Goal: Task Accomplishment & Management: Complete application form

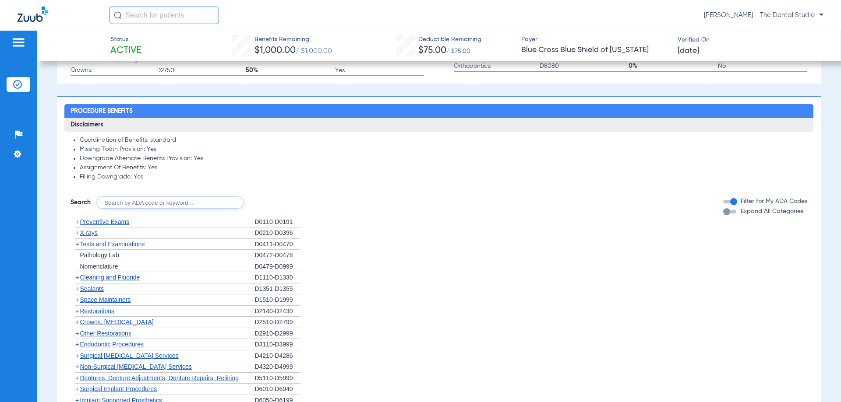
scroll to position [394, 0]
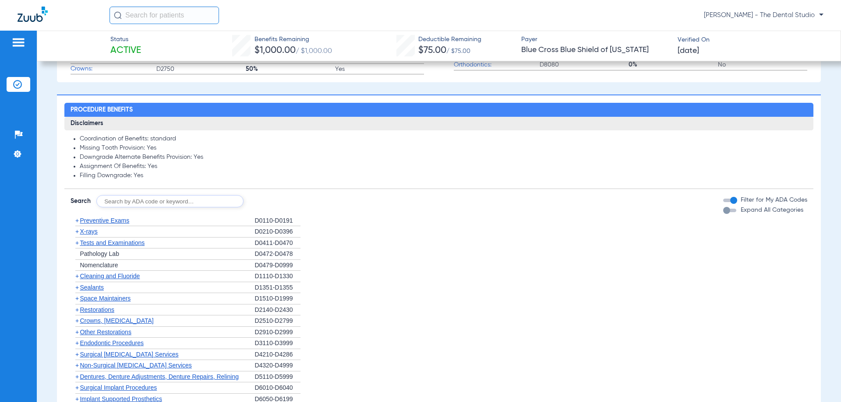
click at [158, 201] on input "text" at bounding box center [169, 201] width 147 height 12
type input "0120"
click button "Search" at bounding box center [276, 201] width 35 height 12
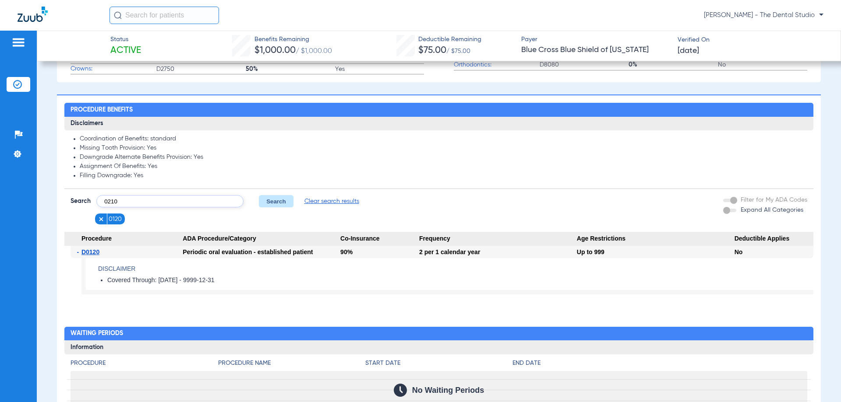
type input "0210"
click button "Search" at bounding box center [276, 201] width 35 height 12
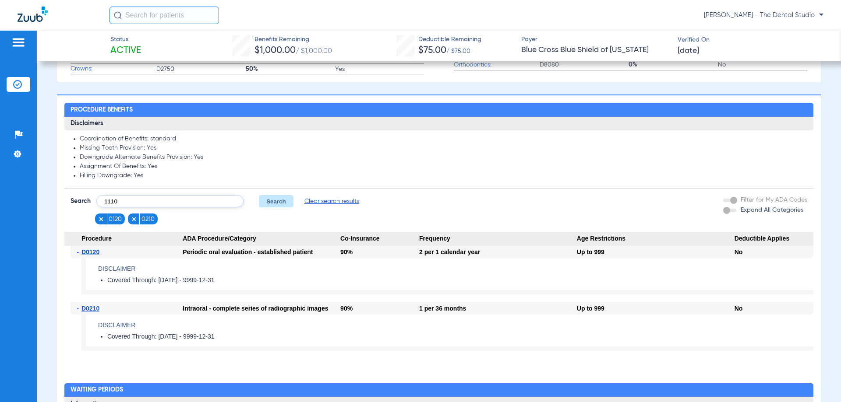
type input "1110"
click button "Search" at bounding box center [276, 201] width 35 height 12
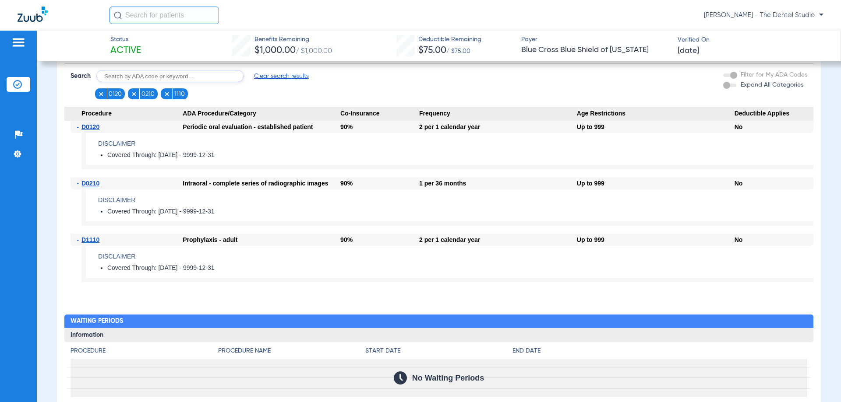
scroll to position [350, 0]
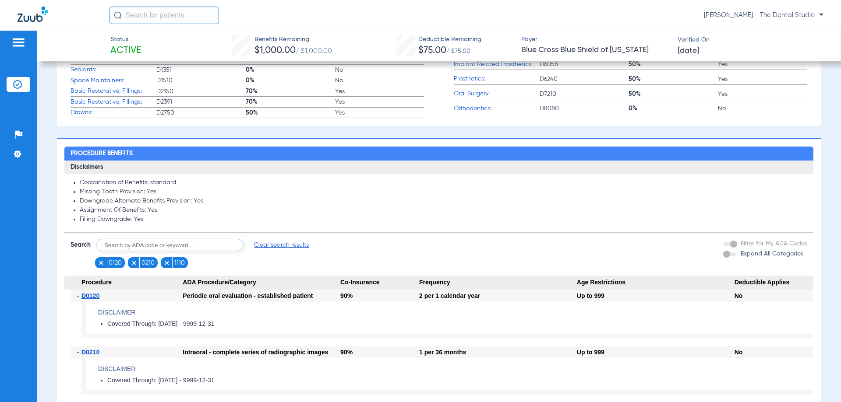
click at [169, 241] on form "Search Clear search results 0120 0210 1110 Filter for My ADA Codes Expand All C…" at bounding box center [438, 250] width 748 height 35
click at [169, 243] on input "text" at bounding box center [169, 245] width 147 height 12
type input "2393"
click button "Search" at bounding box center [276, 245] width 35 height 12
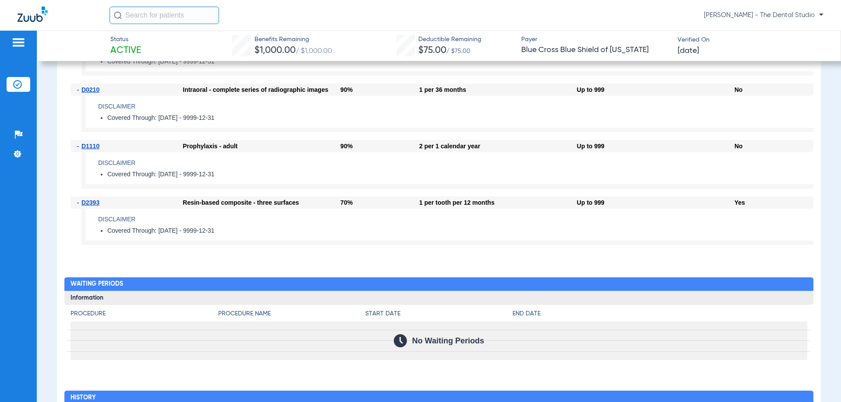
scroll to position [482, 0]
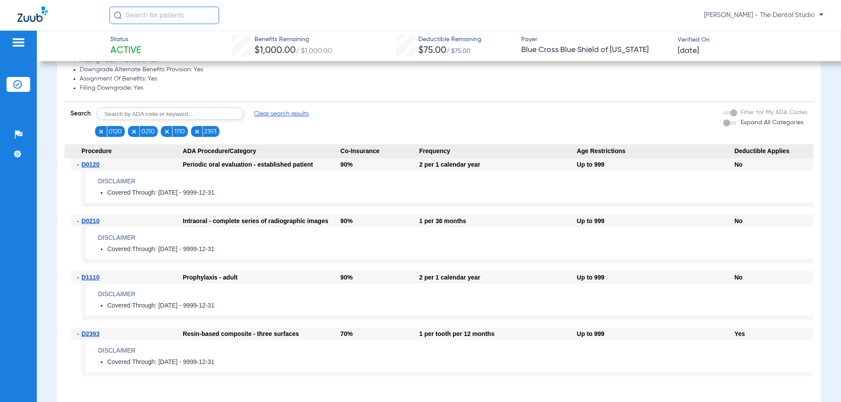
click at [166, 113] on input "text" at bounding box center [169, 114] width 147 height 12
type input "3310"
click button "Search" at bounding box center [276, 114] width 35 height 12
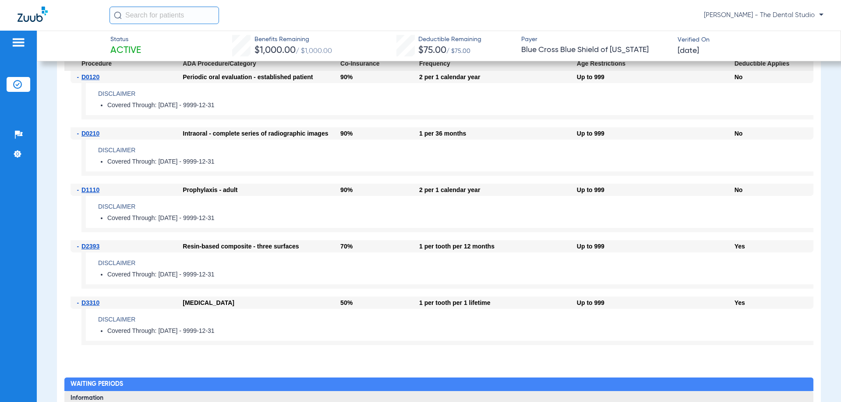
scroll to position [438, 0]
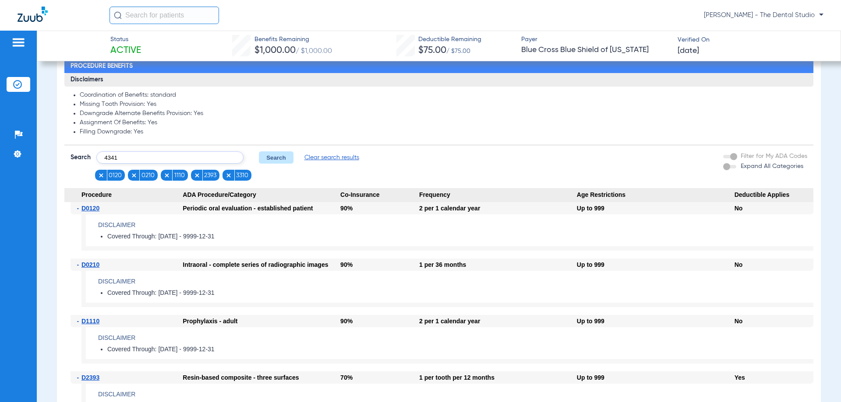
type input "4341"
click button "Search" at bounding box center [276, 158] width 35 height 12
click at [157, 155] on input "text" at bounding box center [169, 158] width 147 height 12
type input "7210"
click button "Search" at bounding box center [276, 158] width 35 height 12
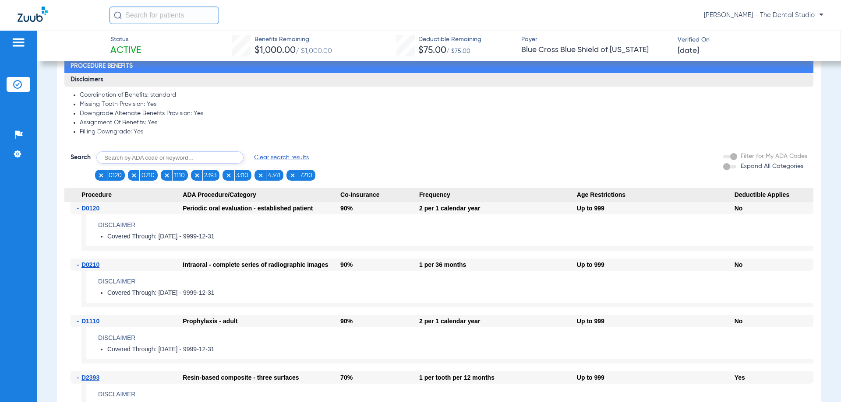
click at [207, 160] on input "text" at bounding box center [169, 158] width 147 height 12
type input "2740"
click button "Search" at bounding box center [276, 158] width 35 height 12
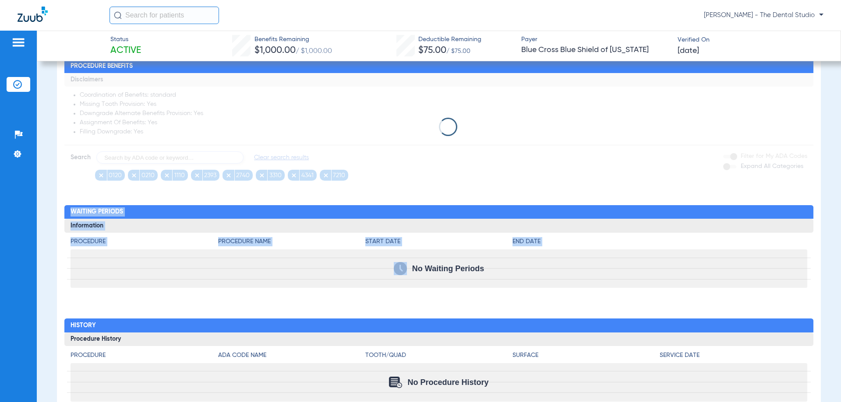
click at [374, 353] on div "Procedure Benefits Disclaimers Coordination of Benefits: standard Missing Tooth…" at bounding box center [439, 246] width 764 height 390
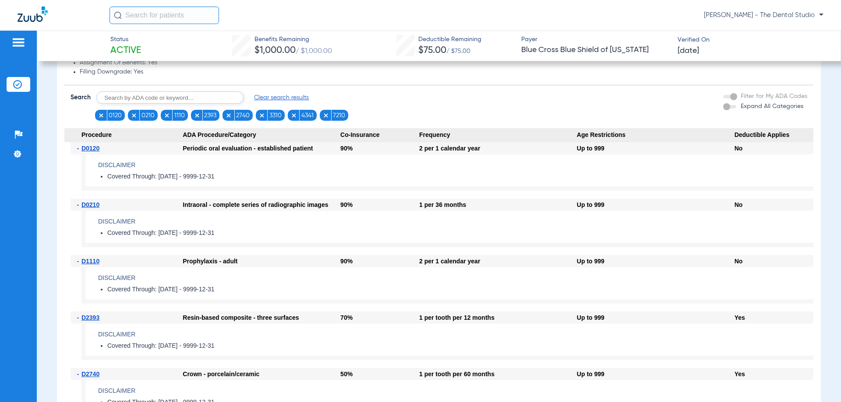
click at [535, 237] on li "Covered Through: 2025-07-01 - 9999-12-31" at bounding box center [460, 233] width 706 height 8
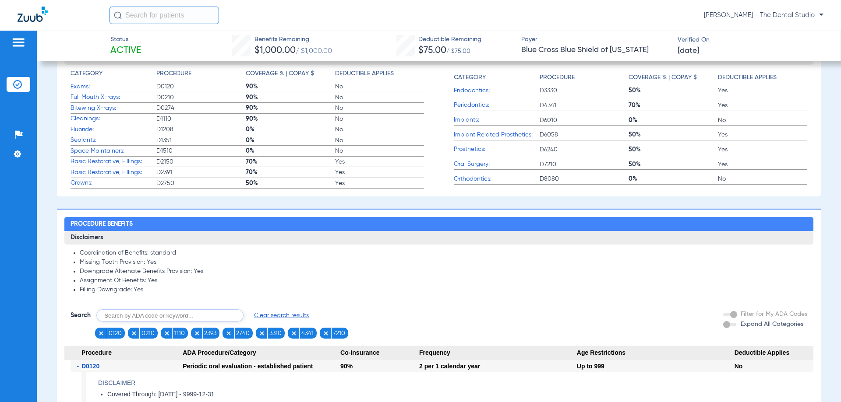
scroll to position [279, 0]
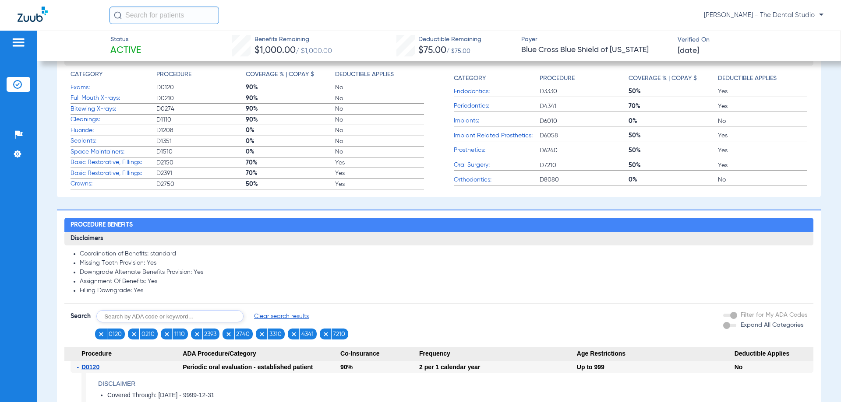
drag, startPoint x: 133, startPoint y: 310, endPoint x: 133, endPoint y: 315, distance: 5.3
click at [133, 311] on form "Search Clear search results 0120 0210 1110 2393 2740 3310 4341 7210 Filter for …" at bounding box center [438, 321] width 748 height 35
click at [134, 318] on input "text" at bounding box center [169, 316] width 147 height 12
type input "5110"
click button "Search" at bounding box center [276, 316] width 35 height 12
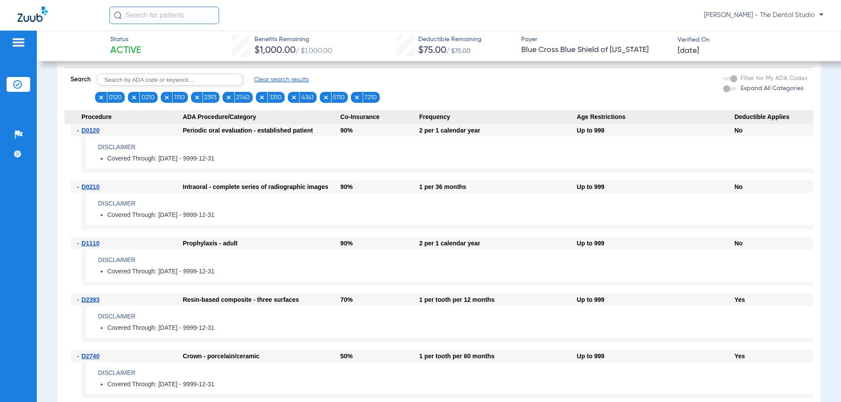
scroll to position [498, 0]
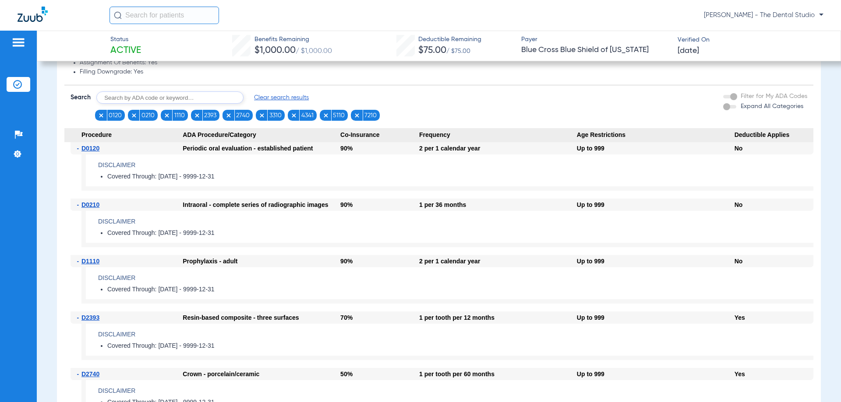
click at [162, 96] on input "text" at bounding box center [169, 98] width 147 height 12
type input "0274"
click button "Search" at bounding box center [276, 98] width 35 height 12
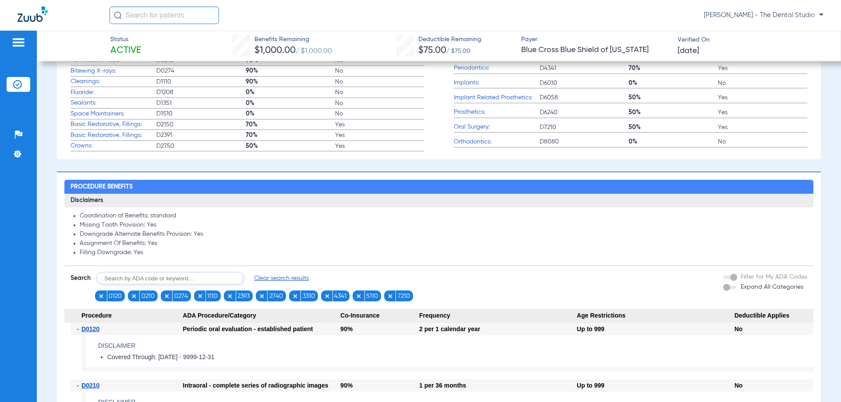
scroll to position [279, 0]
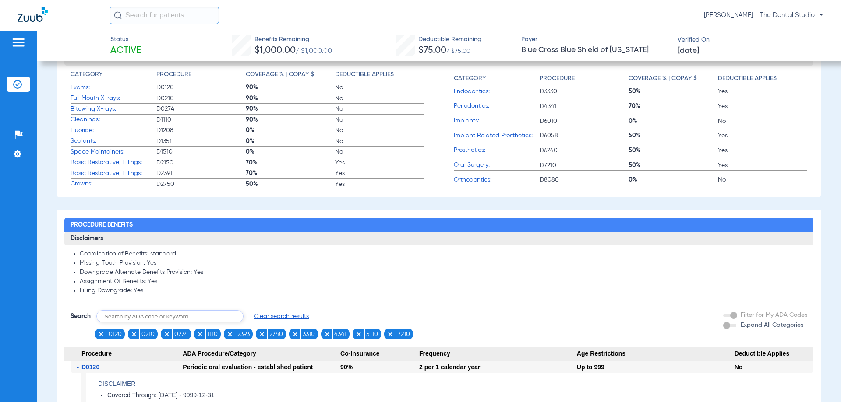
click at [129, 317] on input "text" at bounding box center [169, 316] width 147 height 12
type input "0274"
click button "Search" at bounding box center [276, 316] width 35 height 12
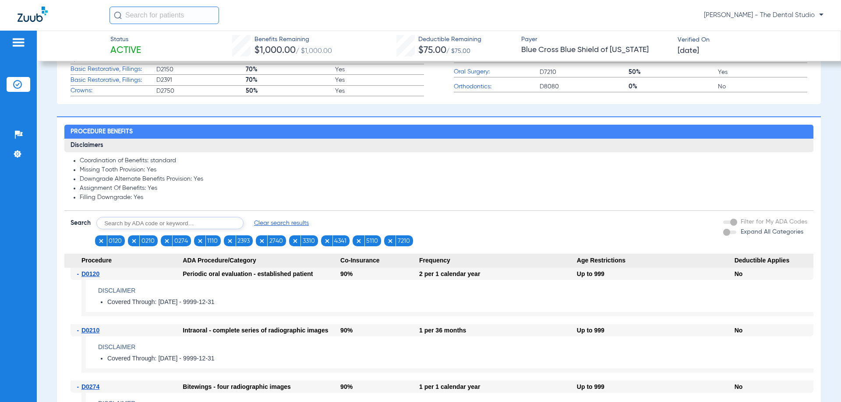
scroll to position [367, 0]
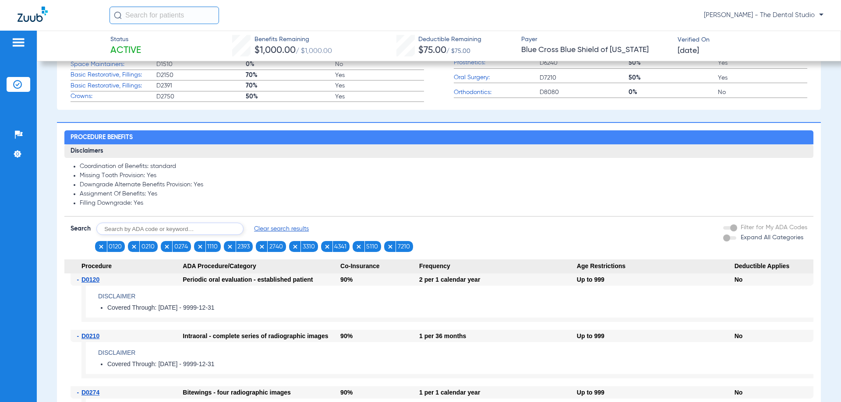
click at [184, 234] on input "text" at bounding box center [169, 229] width 147 height 12
type input "1206"
click button "Search" at bounding box center [276, 229] width 35 height 12
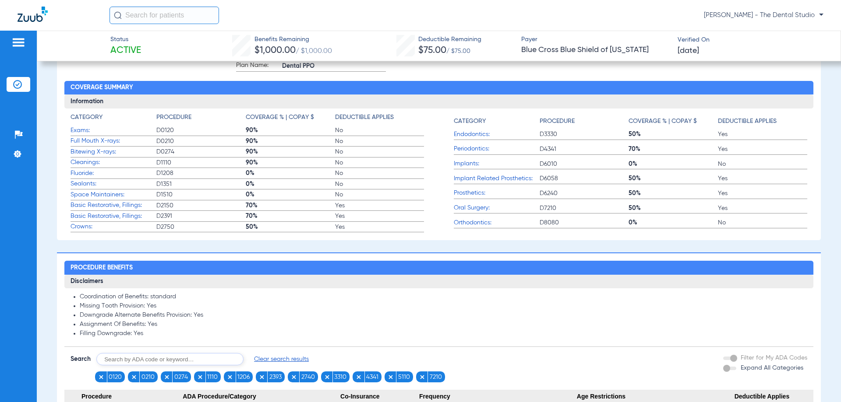
scroll to position [235, 0]
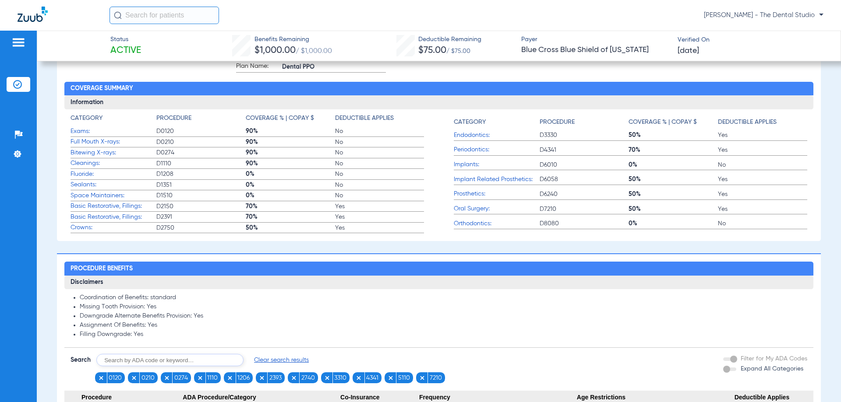
click at [124, 364] on input "text" at bounding box center [169, 360] width 147 height 12
type input "4355"
click button "Search" at bounding box center [276, 360] width 35 height 12
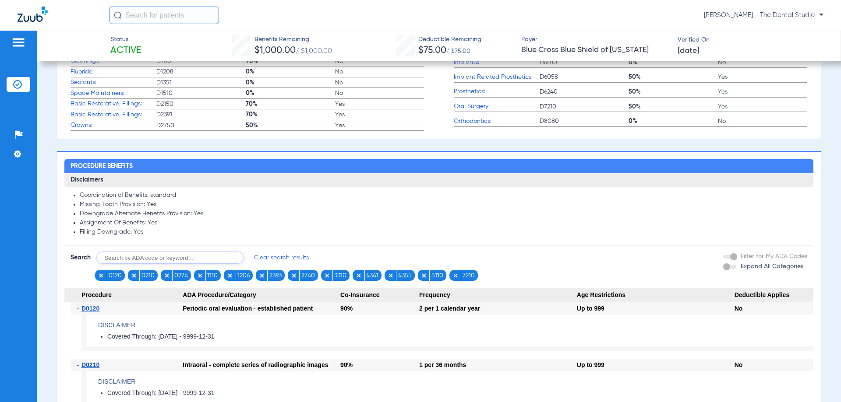
scroll to position [279, 0]
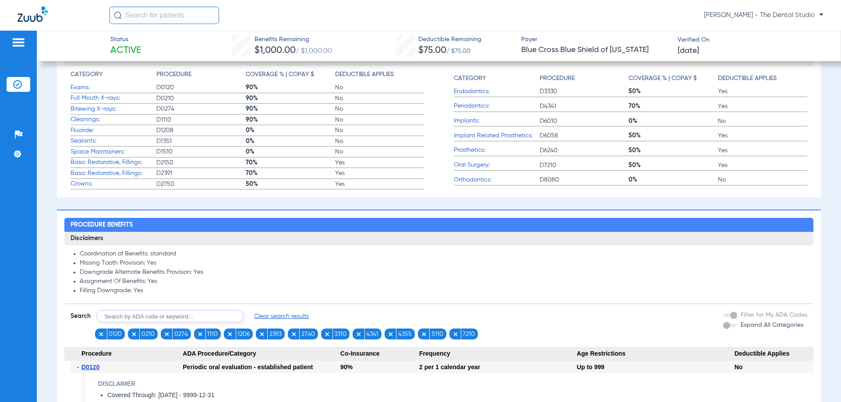
drag, startPoint x: 139, startPoint y: 311, endPoint x: 142, endPoint y: 304, distance: 8.2
click at [139, 311] on input "text" at bounding box center [169, 316] width 147 height 12
type input "4910"
click button "Search" at bounding box center [276, 316] width 35 height 12
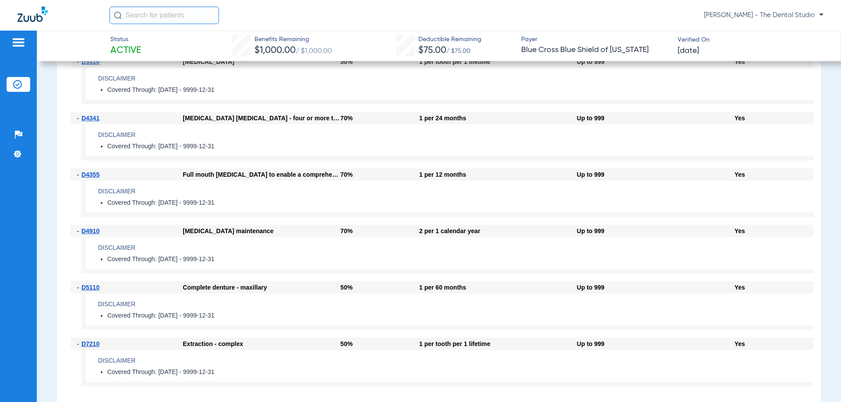
scroll to position [1023, 0]
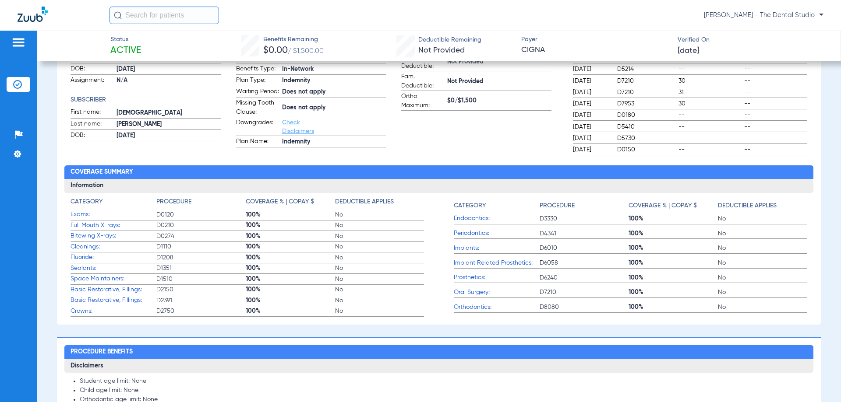
scroll to position [88, 0]
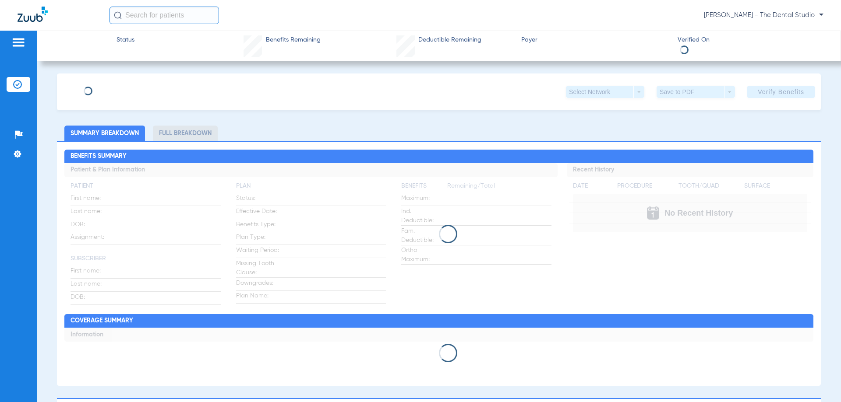
type input "Nina"
type input "Fenwick"
type input "12/04/1978"
type input "IUD554532"
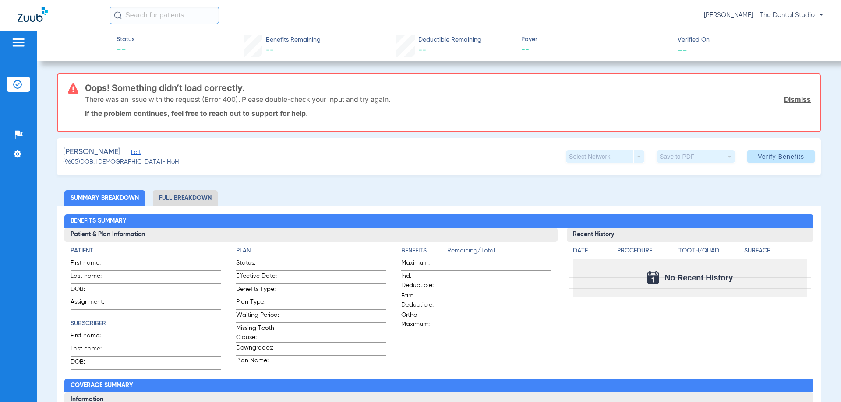
click at [131, 153] on span "Edit" at bounding box center [135, 153] width 8 height 8
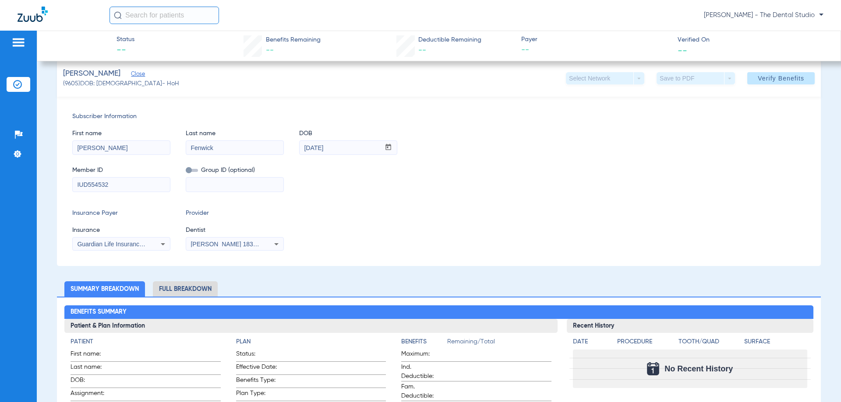
scroll to position [88, 0]
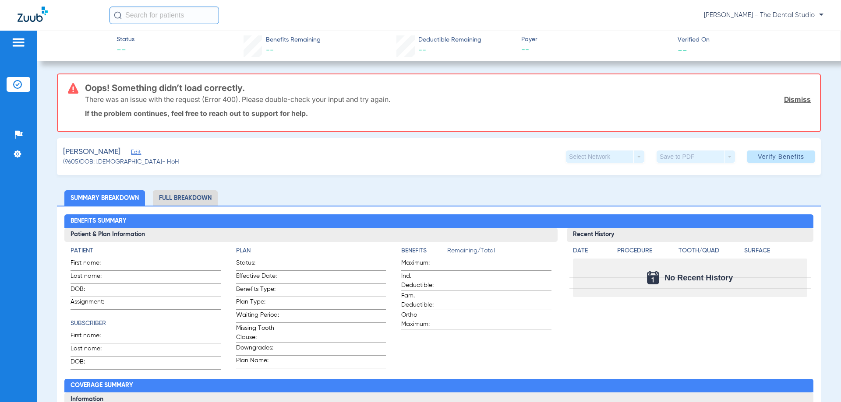
click at [121, 154] on div "Fenwick, Nina Edit" at bounding box center [121, 152] width 116 height 11
click at [121, 153] on div "Fenwick, Nina Edit" at bounding box center [121, 152] width 116 height 11
click at [131, 154] on span "Edit" at bounding box center [135, 153] width 8 height 8
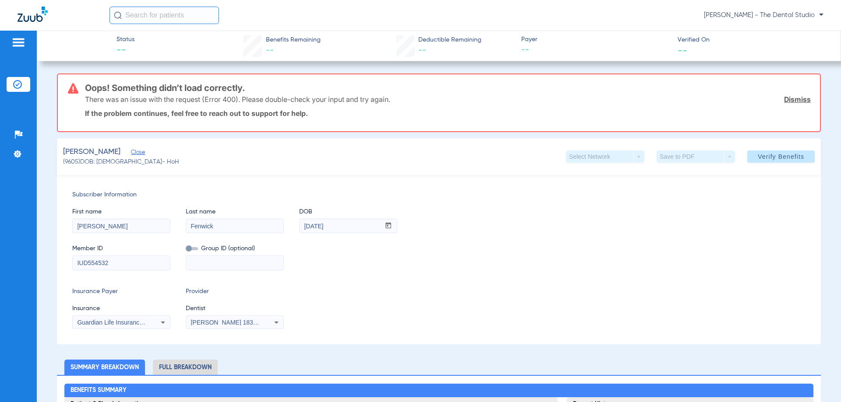
click at [117, 327] on div "Guardian Life Insurance Co. Of America" at bounding box center [121, 323] width 97 height 11
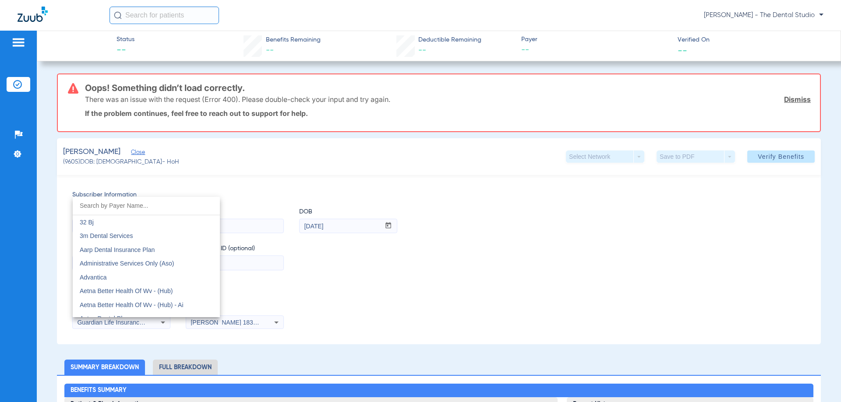
scroll to position [2864, 0]
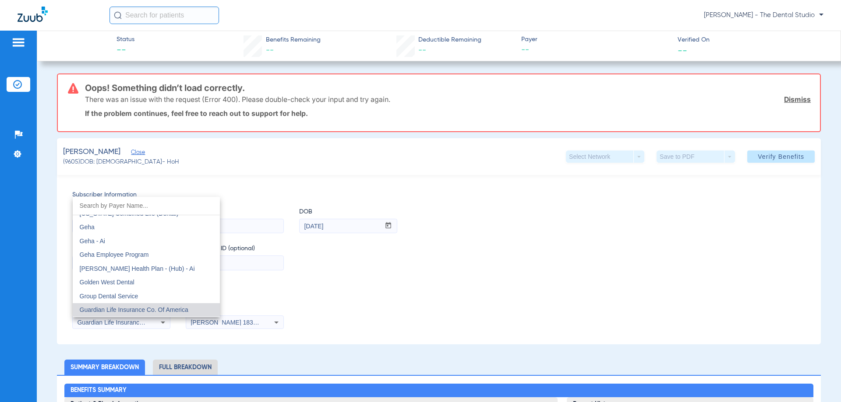
click at [236, 332] on div at bounding box center [420, 201] width 841 height 402
click at [236, 325] on span "[PERSON_NAME] 1831469543" at bounding box center [234, 322] width 86 height 7
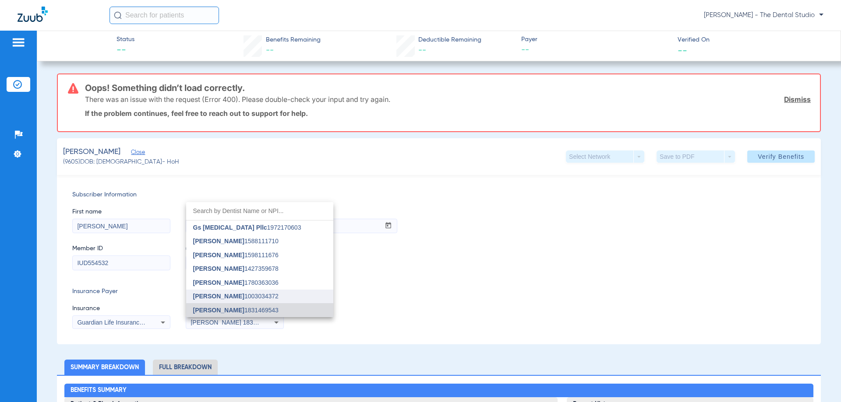
click at [224, 291] on mat-option "Jessica Baez 1003034372" at bounding box center [259, 297] width 147 height 14
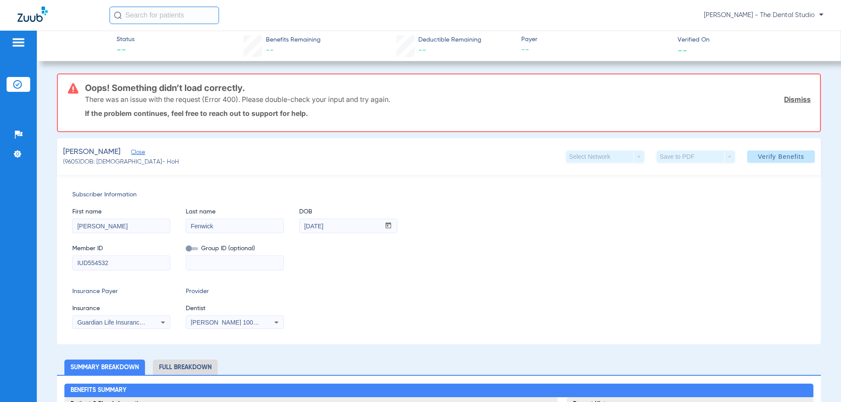
click at [109, 151] on span "Fenwick, Nina" at bounding box center [91, 152] width 57 height 11
click at [76, 151] on span "Fenwick, Nina" at bounding box center [91, 152] width 57 height 11
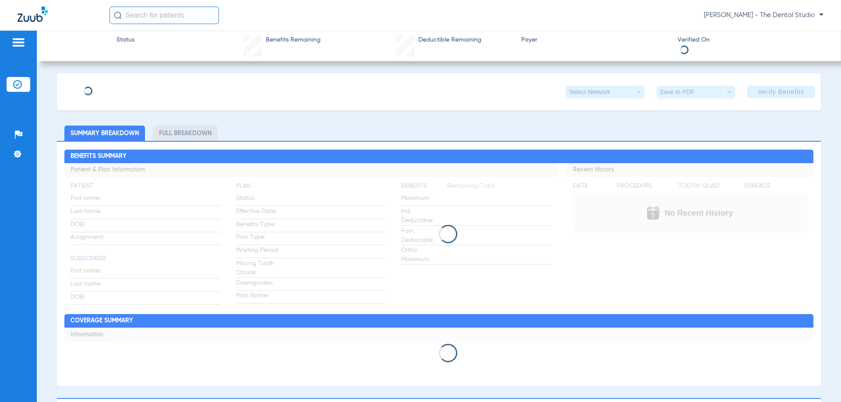
type input "Nina"
type input "Fenwick"
type input "12/04/1978"
type input "IUD554532"
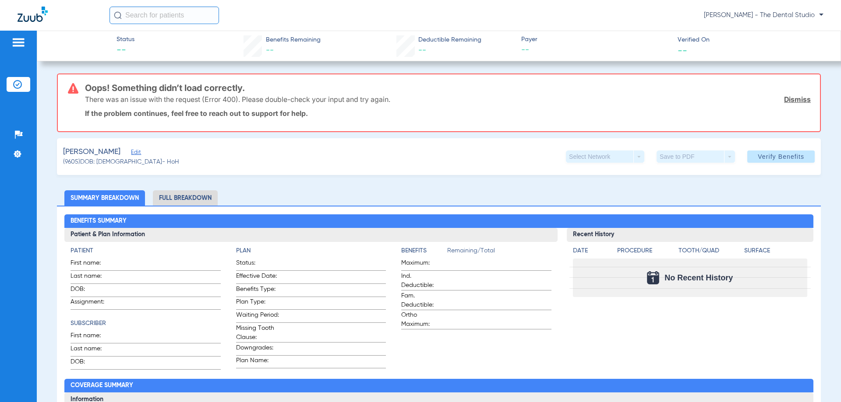
click at [120, 152] on div "[PERSON_NAME]" at bounding box center [121, 152] width 116 height 11
click at [131, 152] on span "Edit" at bounding box center [135, 153] width 8 height 8
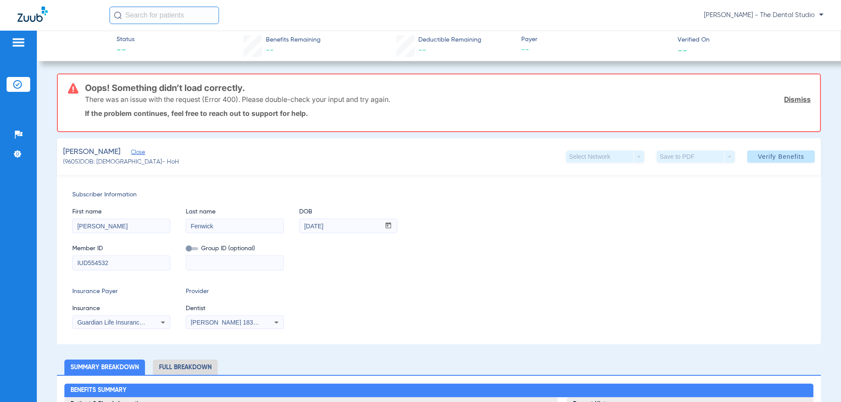
click at [212, 322] on span "[PERSON_NAME] 1831469543" at bounding box center [234, 322] width 86 height 7
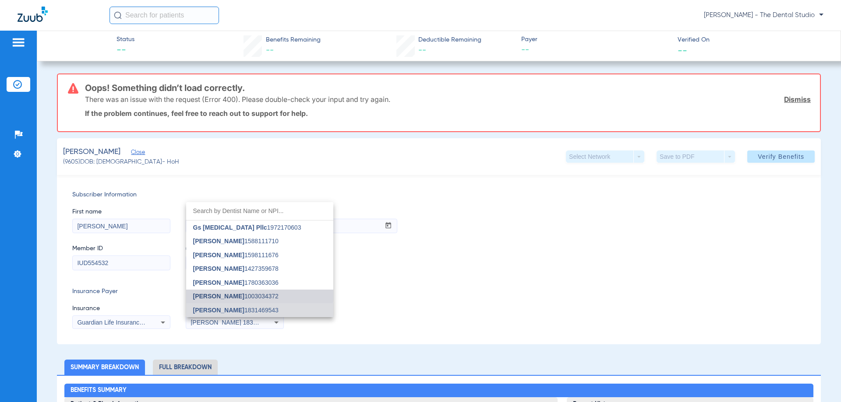
click at [228, 292] on mat-option "[PERSON_NAME] 1003034372" at bounding box center [259, 297] width 147 height 14
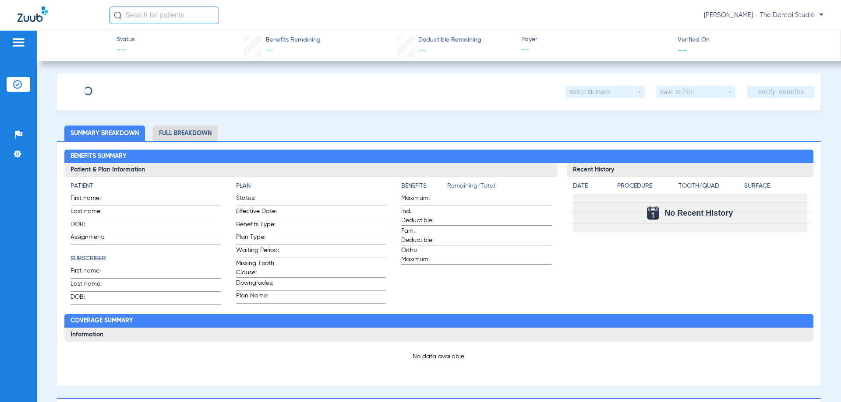
type input "[PERSON_NAME]"
type input "[DATE]"
type input "U92071875"
click at [131, 88] on span "Edit" at bounding box center [135, 89] width 8 height 8
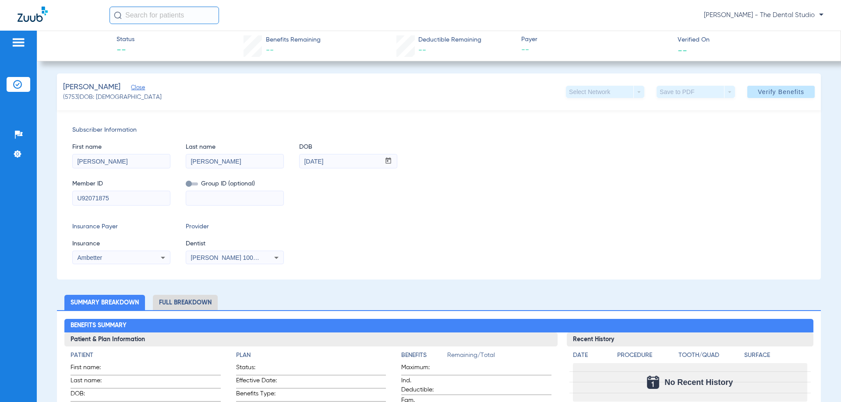
click at [114, 252] on mat-select "Ambetter" at bounding box center [121, 258] width 98 height 14
click at [112, 254] on div "Ambetter" at bounding box center [121, 258] width 97 height 11
click at [149, 272] on input "united g" at bounding box center [146, 272] width 147 height 18
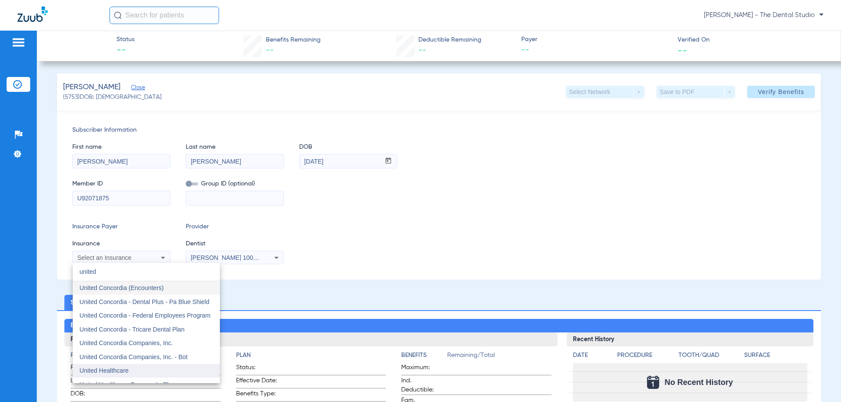
type input "united"
click at [143, 367] on mat-option "United Healthcare" at bounding box center [146, 371] width 147 height 14
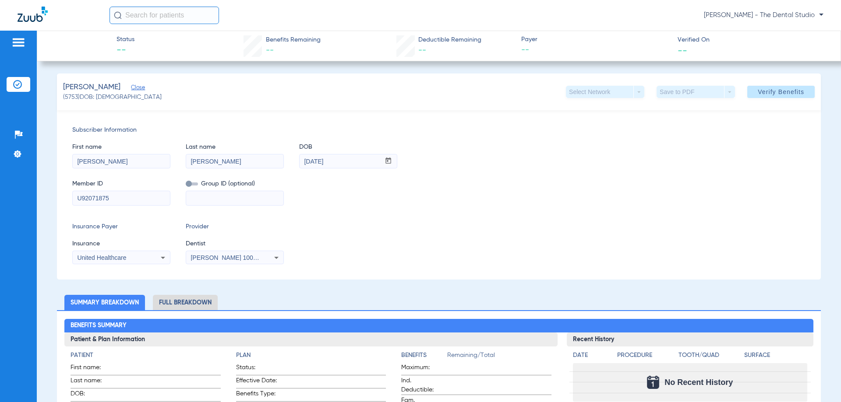
click at [242, 260] on span "[PERSON_NAME] 1003034372" at bounding box center [234, 257] width 86 height 7
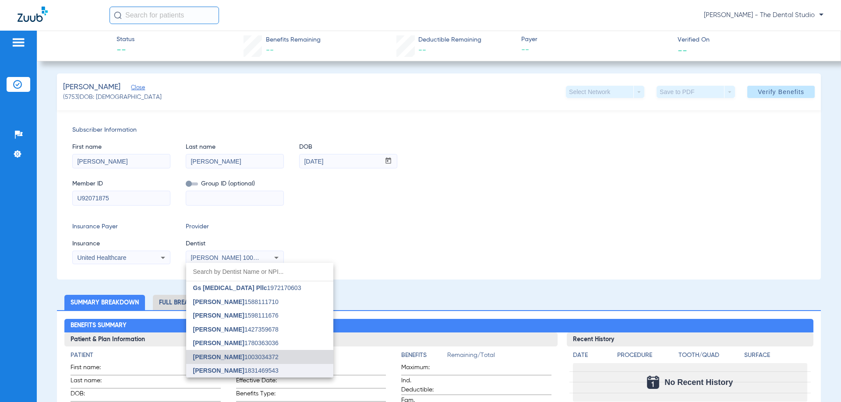
click at [208, 367] on span "[PERSON_NAME]" at bounding box center [218, 370] width 51 height 7
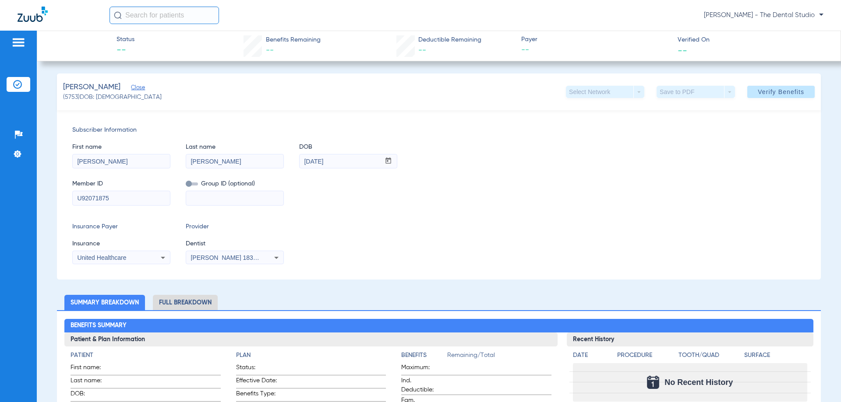
drag, startPoint x: 151, startPoint y: 196, endPoint x: 0, endPoint y: 197, distance: 151.1
click at [0, 198] on div "Patients Insurance Verification Setup Help Center Settings Status -- Benefits R…" at bounding box center [420, 232] width 841 height 402
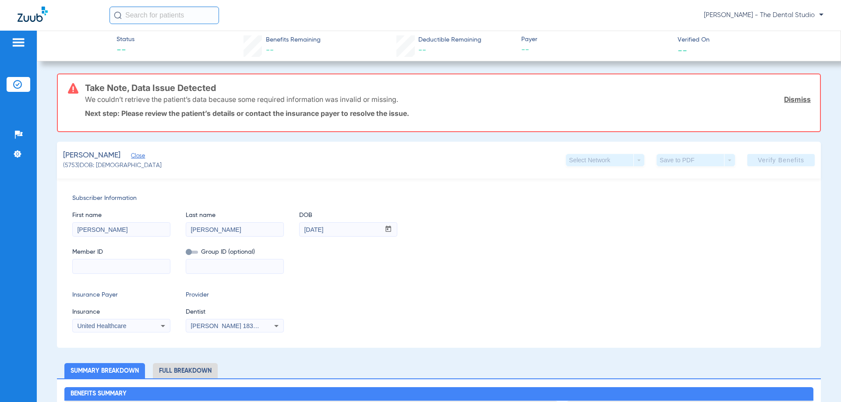
paste input "128343847"
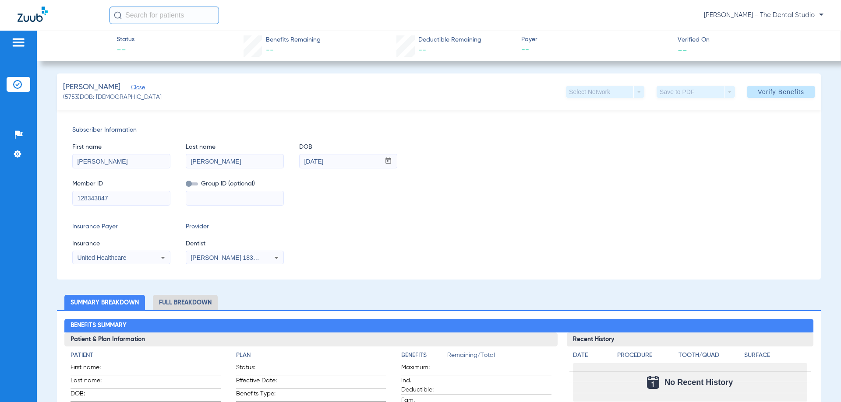
type input "128343847"
drag, startPoint x: 835, startPoint y: 400, endPoint x: 777, endPoint y: 90, distance: 315.8
click at [777, 90] on span "Verify Benefits" at bounding box center [781, 91] width 46 height 7
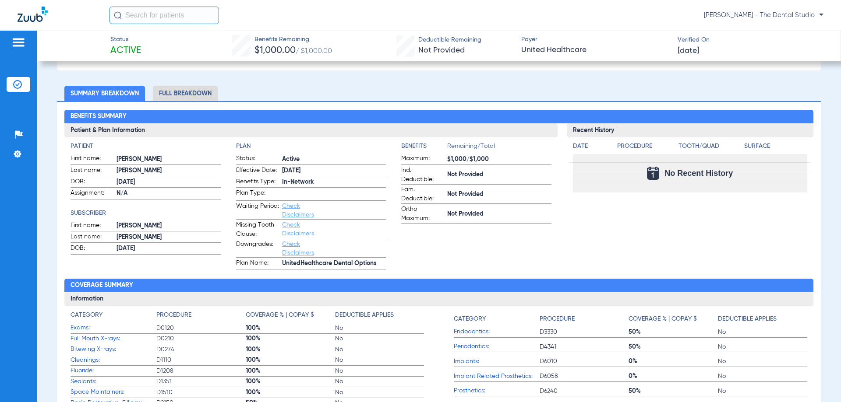
scroll to position [219, 0]
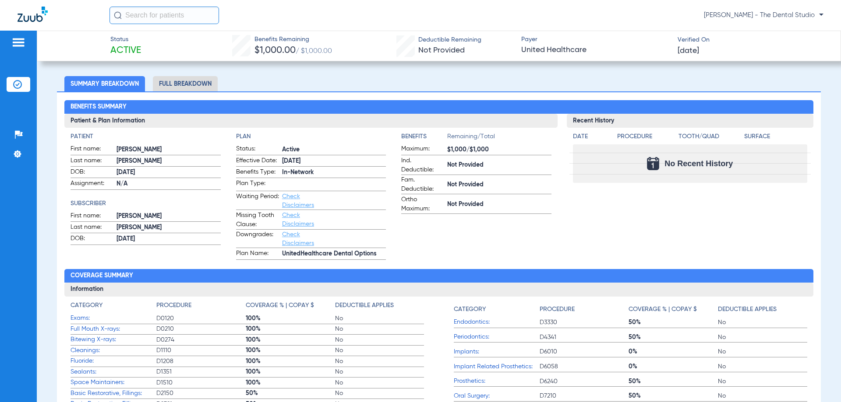
click at [451, 250] on app-benefits-information "Benefits Remaining/Total Maximum: $1,000/$1,000 Ind. Deductible: Not Provided F…" at bounding box center [476, 195] width 150 height 127
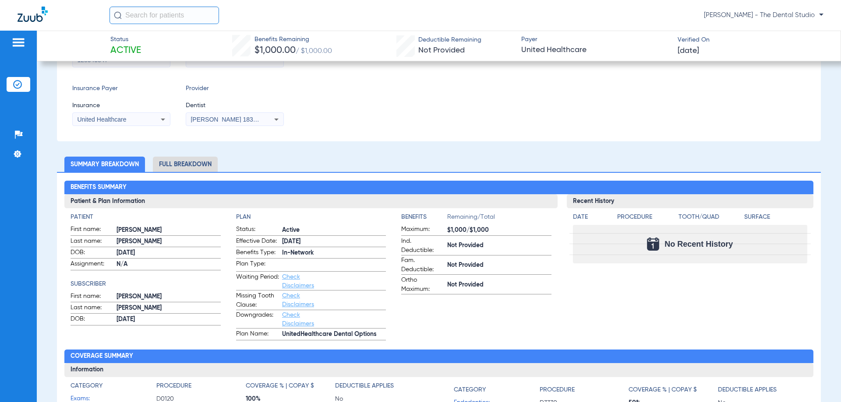
scroll to position [131, 0]
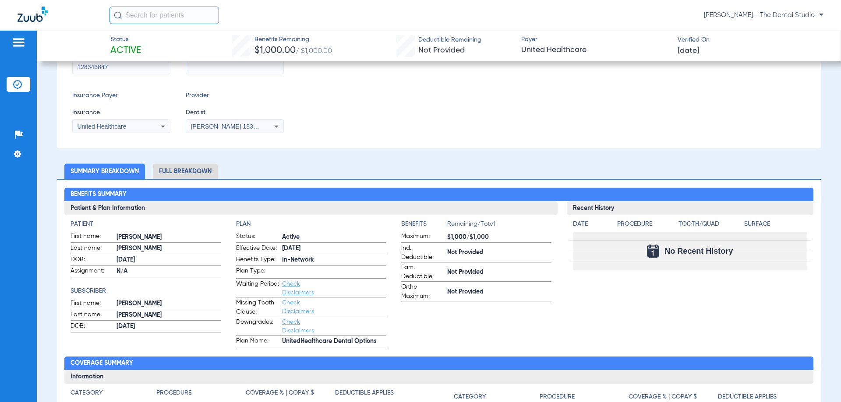
click at [240, 128] on span "[PERSON_NAME] 1831469543" at bounding box center [234, 126] width 86 height 7
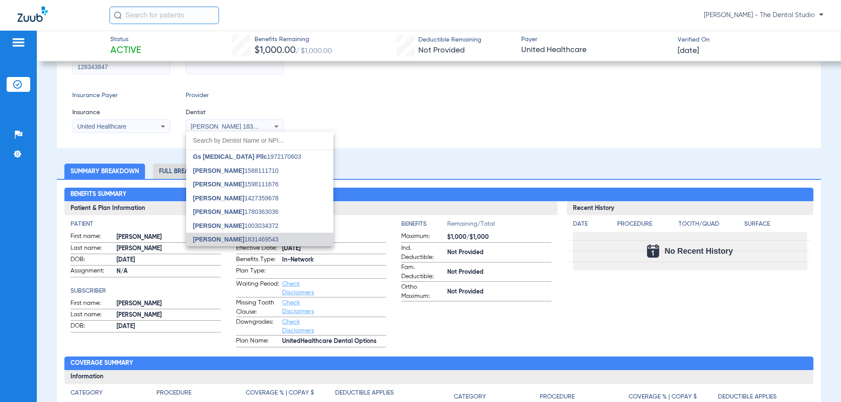
click at [273, 93] on div at bounding box center [420, 201] width 841 height 402
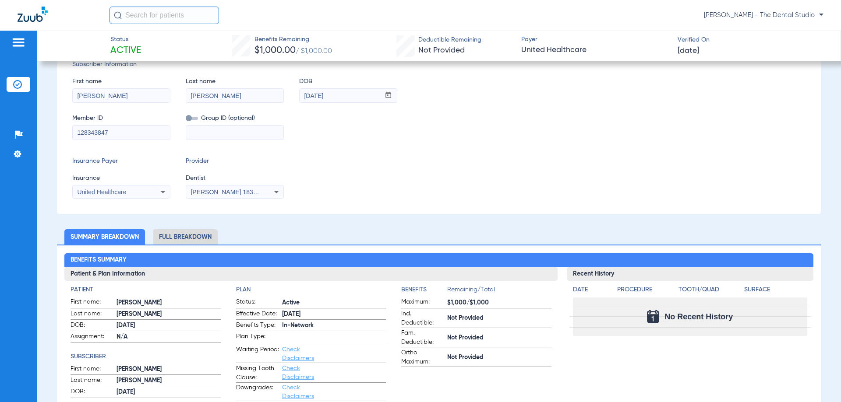
scroll to position [0, 0]
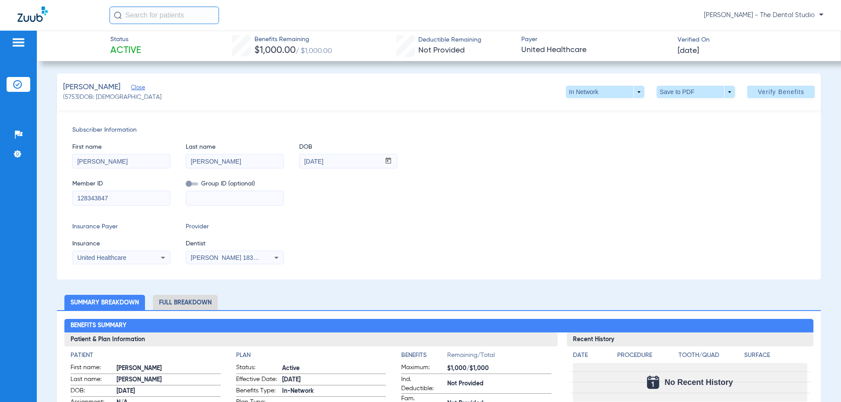
click at [248, 257] on span "[PERSON_NAME] 1831469543" at bounding box center [234, 257] width 86 height 7
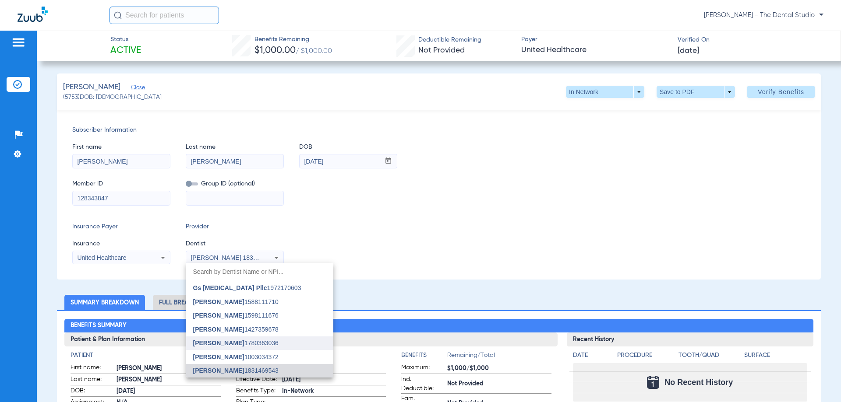
click at [225, 342] on span "[PERSON_NAME]" at bounding box center [218, 343] width 51 height 7
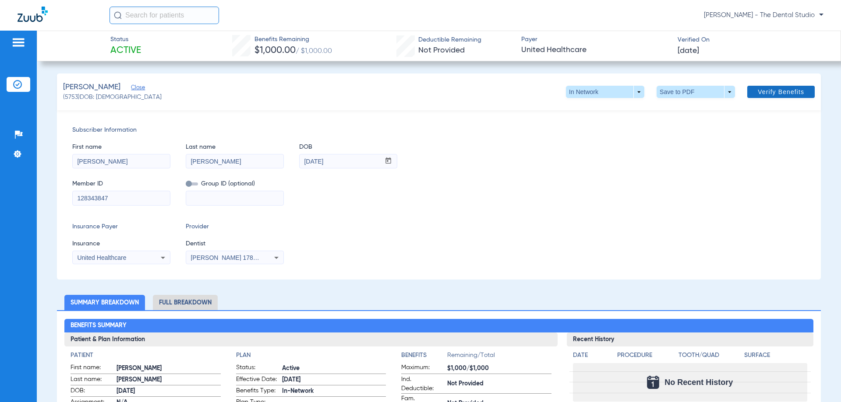
click at [769, 88] on span "Verify Benefits" at bounding box center [781, 91] width 46 height 7
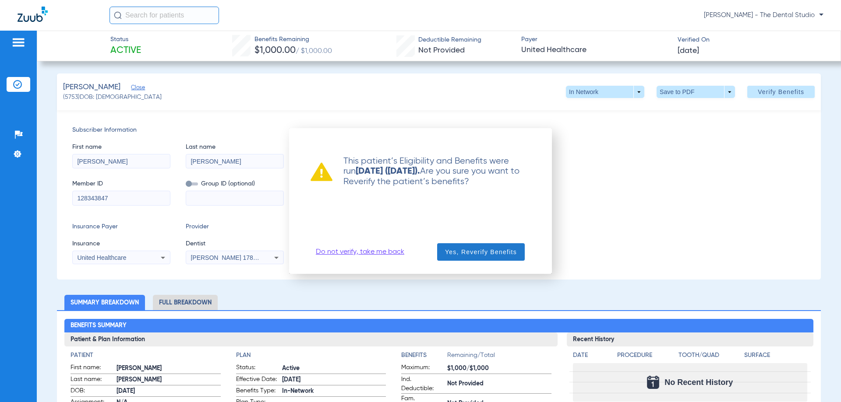
click at [518, 256] on span "button" at bounding box center [481, 252] width 88 height 21
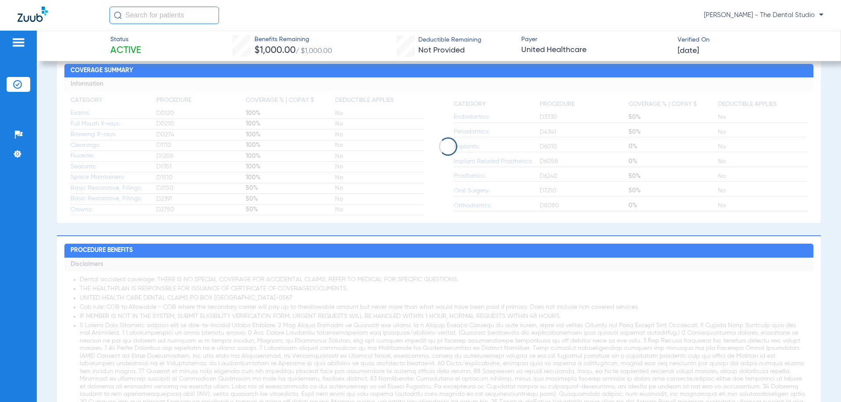
scroll to position [438, 0]
